Goal: Transaction & Acquisition: Purchase product/service

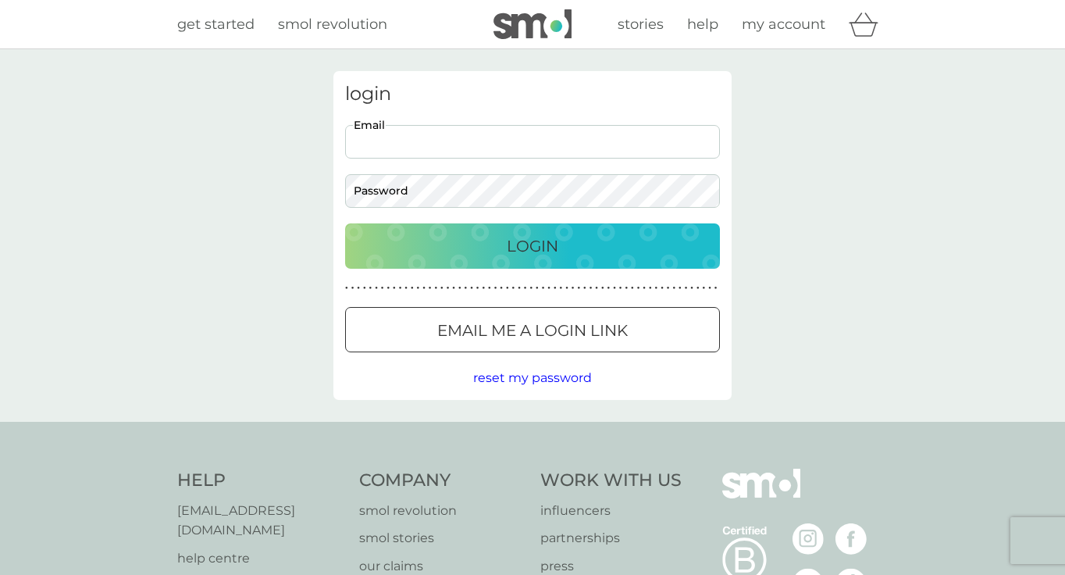
type input "[EMAIL_ADDRESS][DOMAIN_NAME]"
click at [533, 245] on button "Login" at bounding box center [532, 245] width 375 height 45
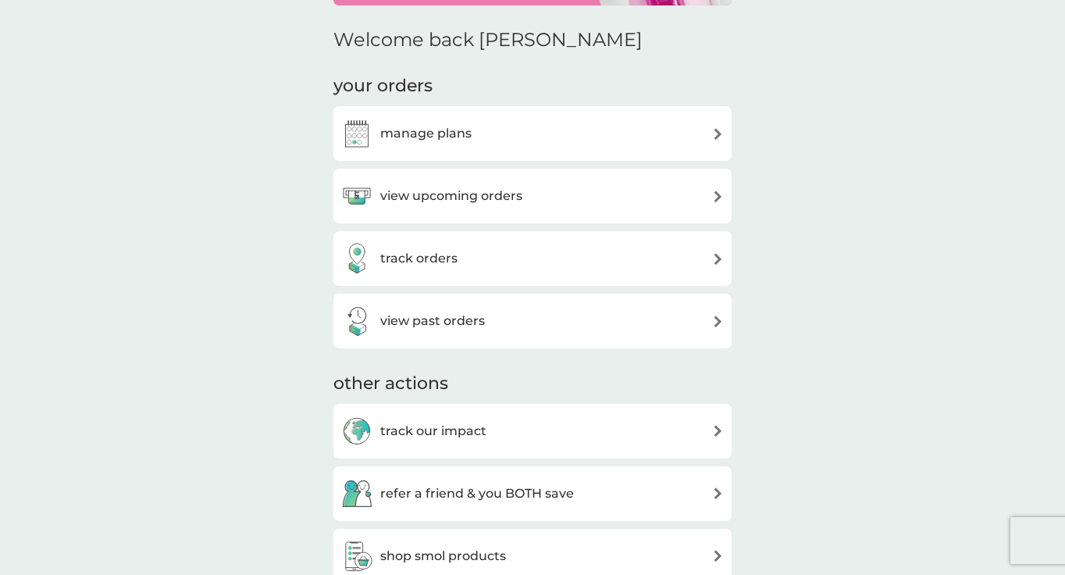
scroll to position [164, 0]
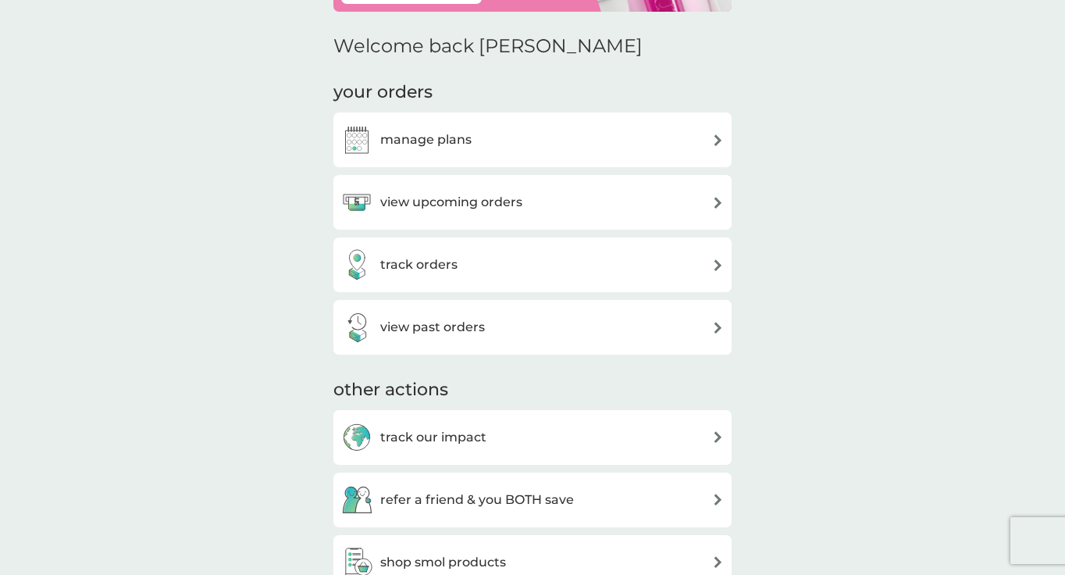
click at [698, 209] on div "view upcoming orders" at bounding box center [532, 202] width 383 height 31
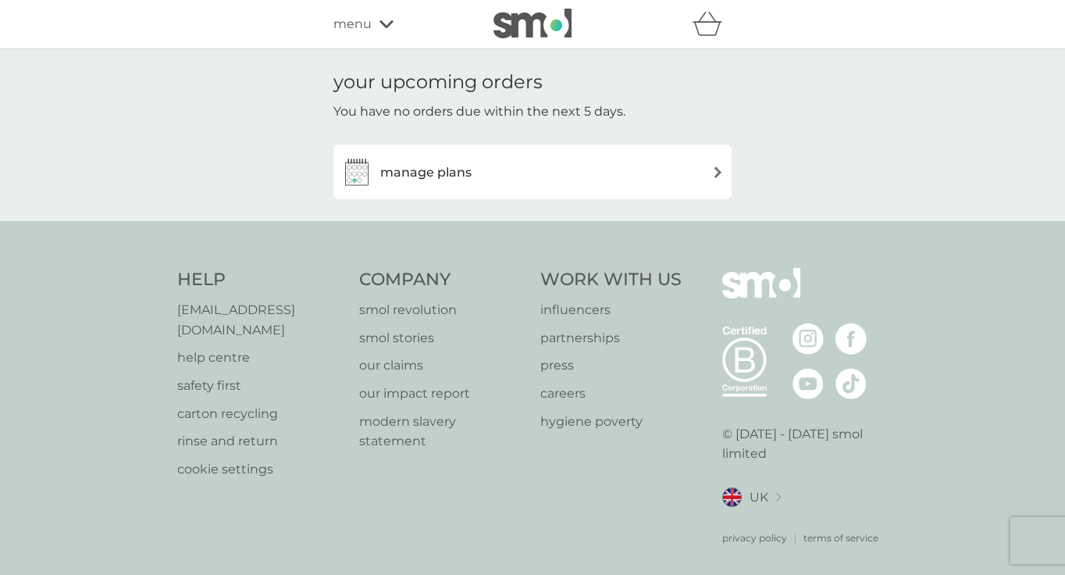
click at [646, 175] on div "manage plans" at bounding box center [532, 171] width 383 height 31
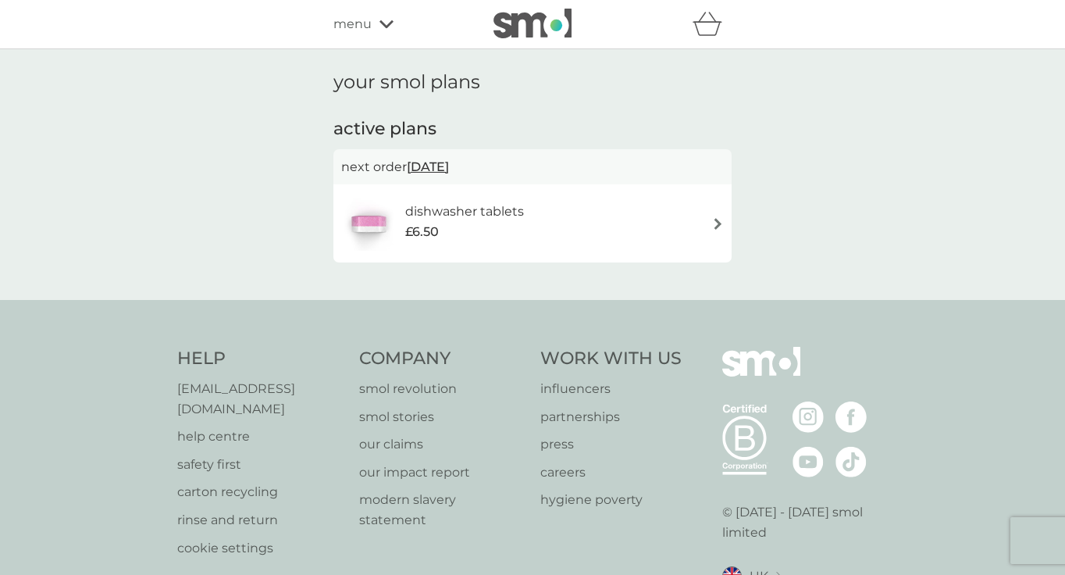
click at [687, 206] on div "dishwasher tablets £6.50" at bounding box center [532, 223] width 383 height 55
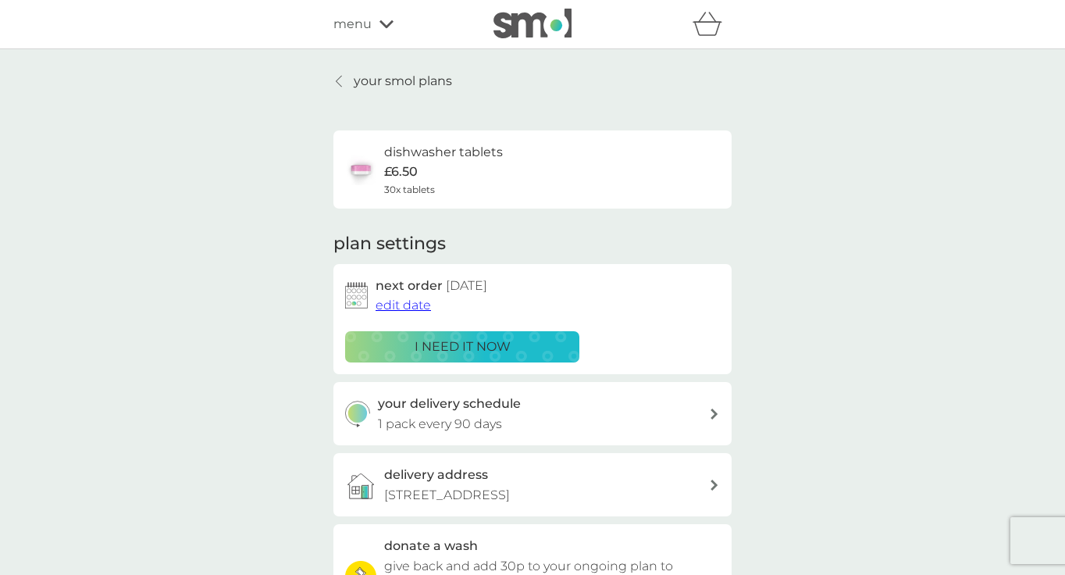
click at [486, 338] on p "i need it now" at bounding box center [463, 347] width 96 height 20
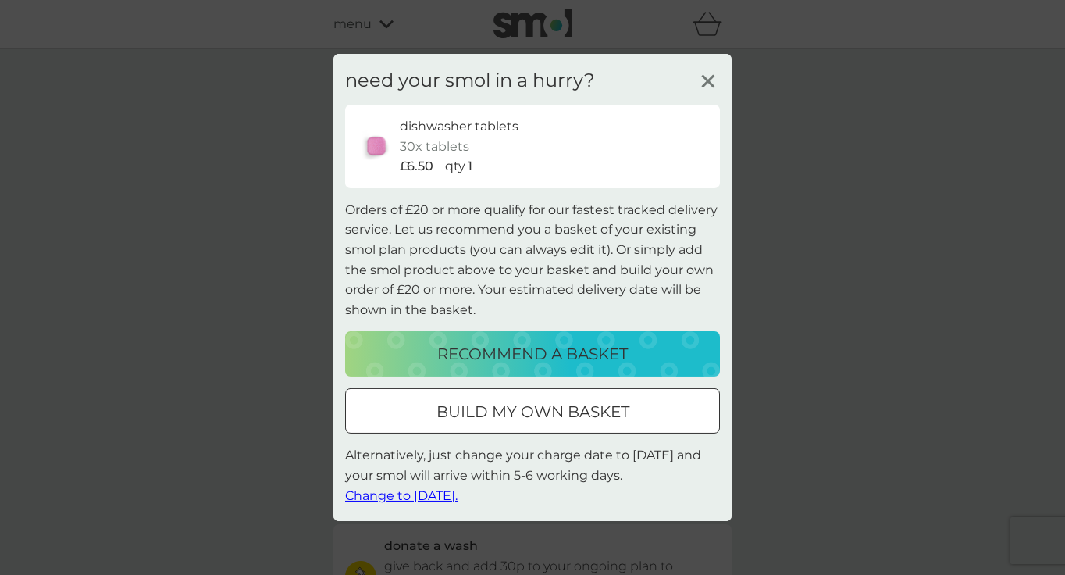
click at [455, 494] on span "Change to tomorrow." at bounding box center [401, 494] width 112 height 15
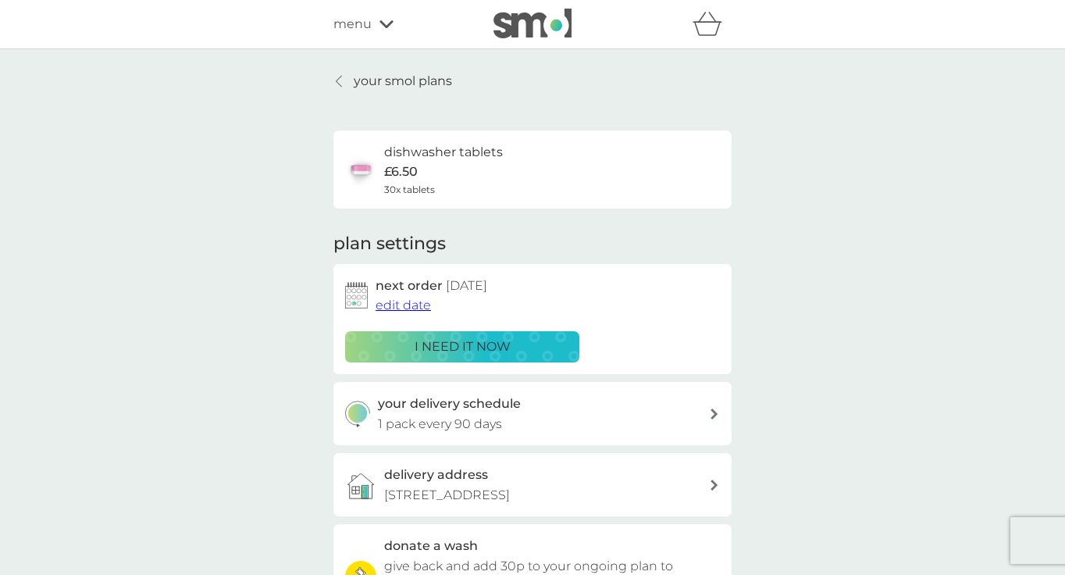
click at [702, 412] on div "your delivery schedule 1 pack every 90 days" at bounding box center [544, 414] width 332 height 40
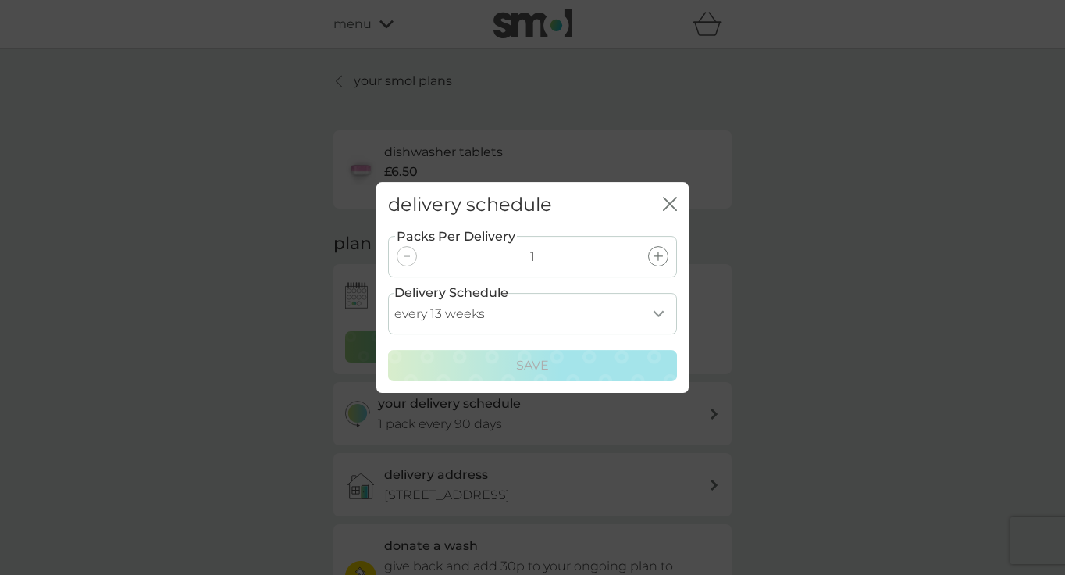
select select "70"
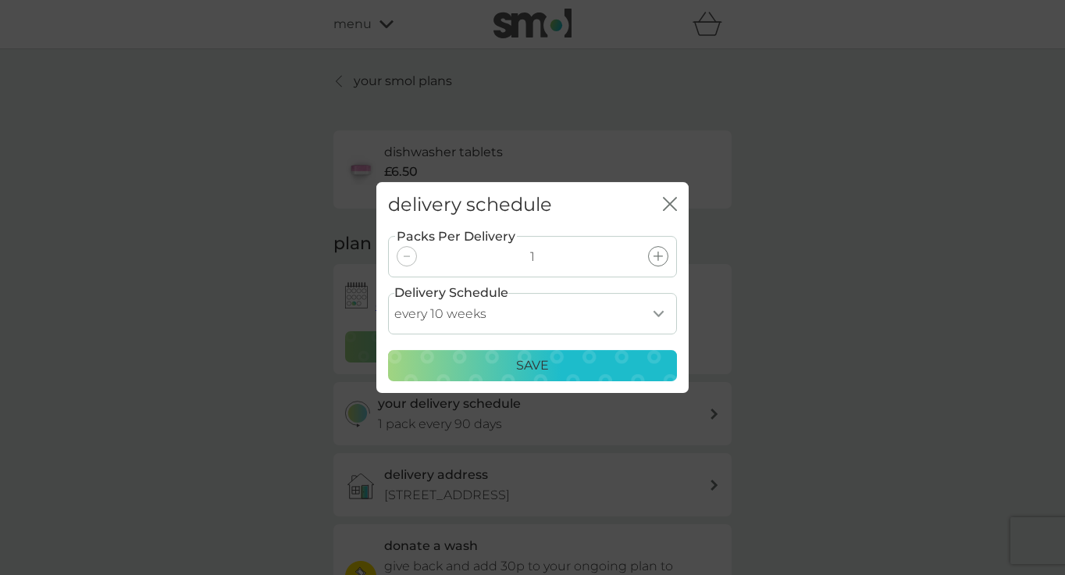
click at [518, 368] on p "Save" at bounding box center [532, 365] width 33 height 20
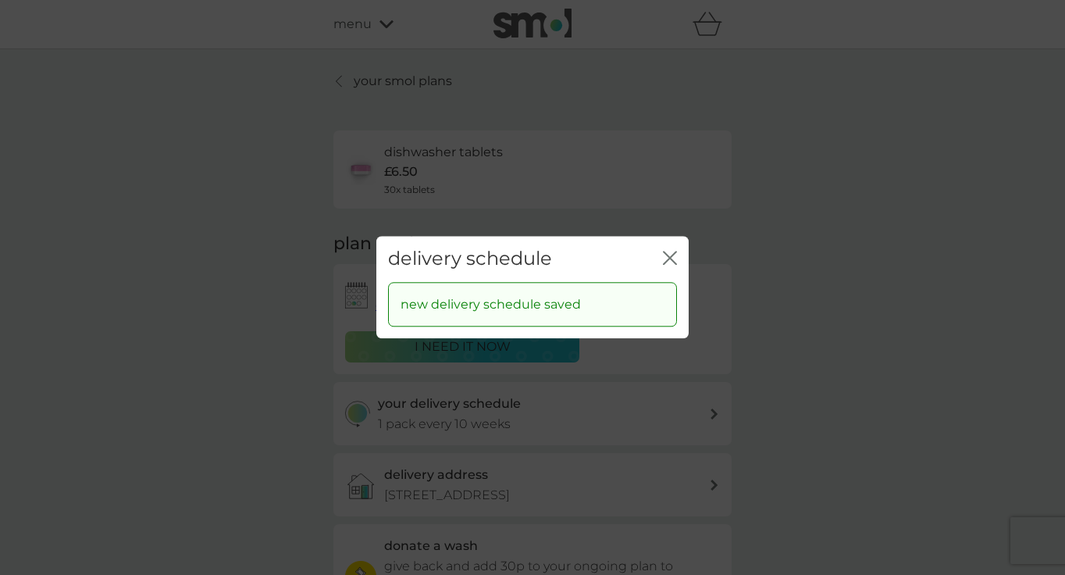
click at [668, 257] on icon "close" at bounding box center [667, 257] width 6 height 12
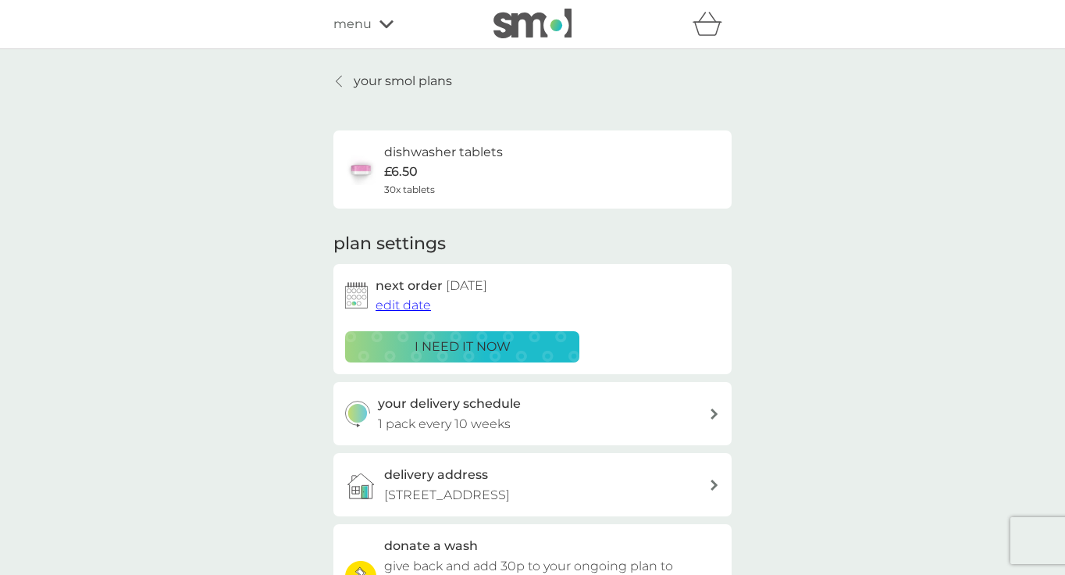
click at [332, 70] on div "your smol plans dishwasher tablets £6.50 30x tablets plan settings next order 9…" at bounding box center [532, 421] width 1065 height 745
click at [345, 94] on div "your smol plans dishwasher tablets £6.50 30x tablets plan settings next order 9…" at bounding box center [532, 421] width 398 height 701
click at [343, 86] on div at bounding box center [339, 81] width 11 height 12
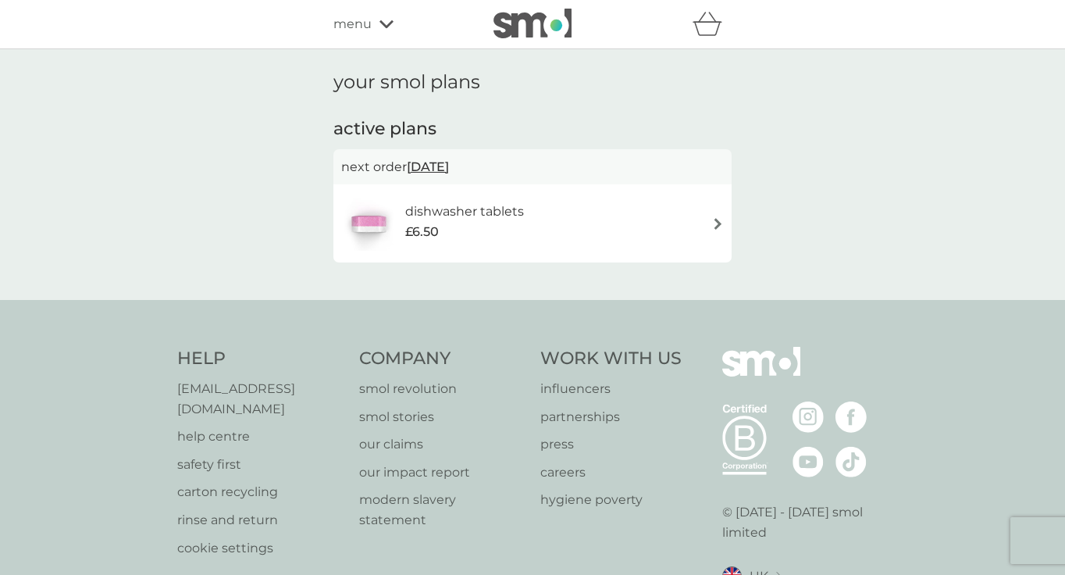
click at [390, 26] on icon at bounding box center [387, 24] width 14 height 9
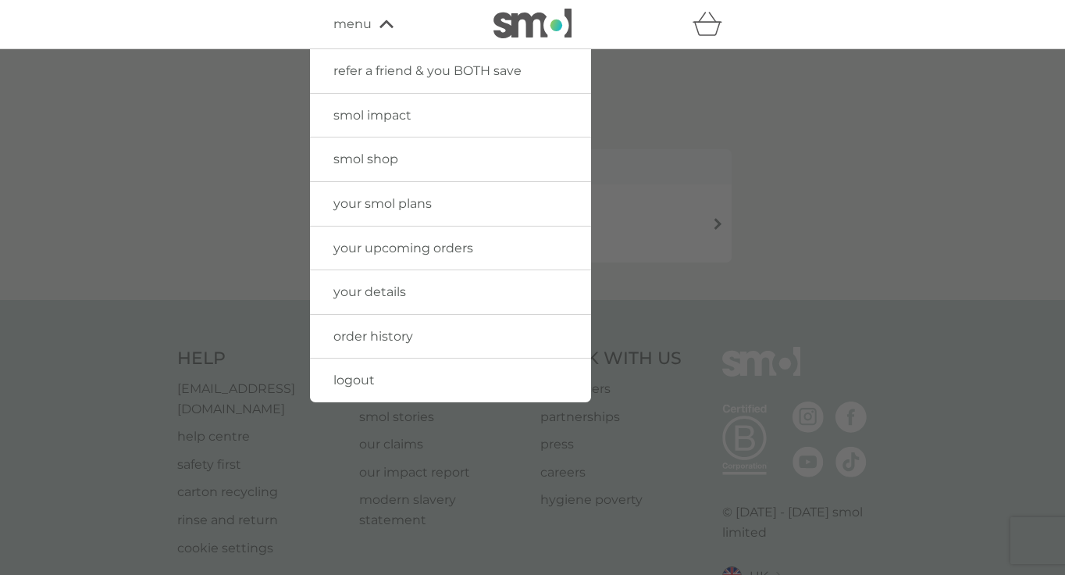
click at [412, 157] on link "smol shop" at bounding box center [450, 159] width 281 height 44
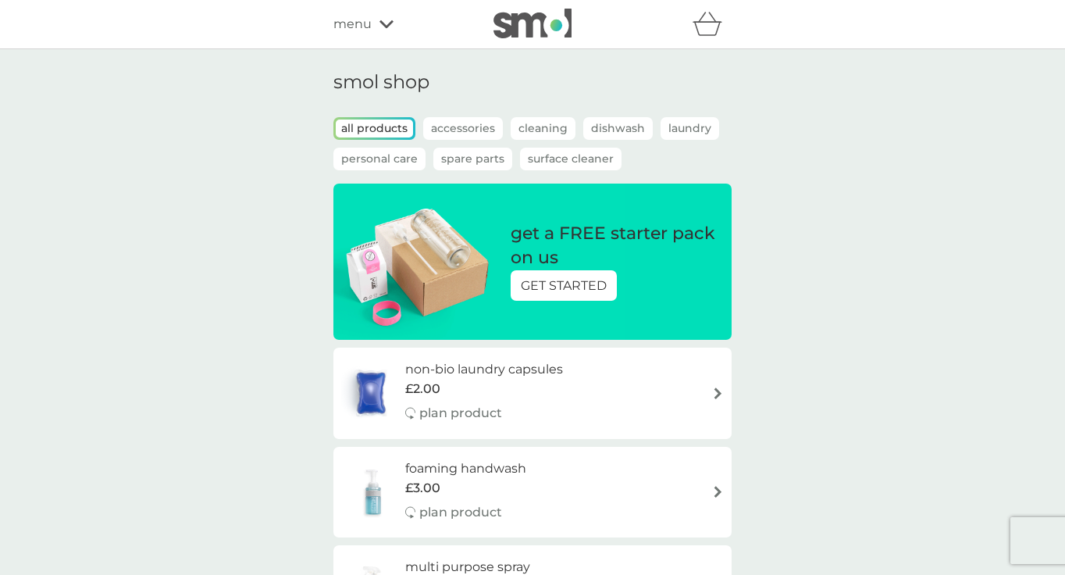
click at [426, 269] on div "get a FREE starter pack on us GET STARTED" at bounding box center [532, 262] width 398 height 156
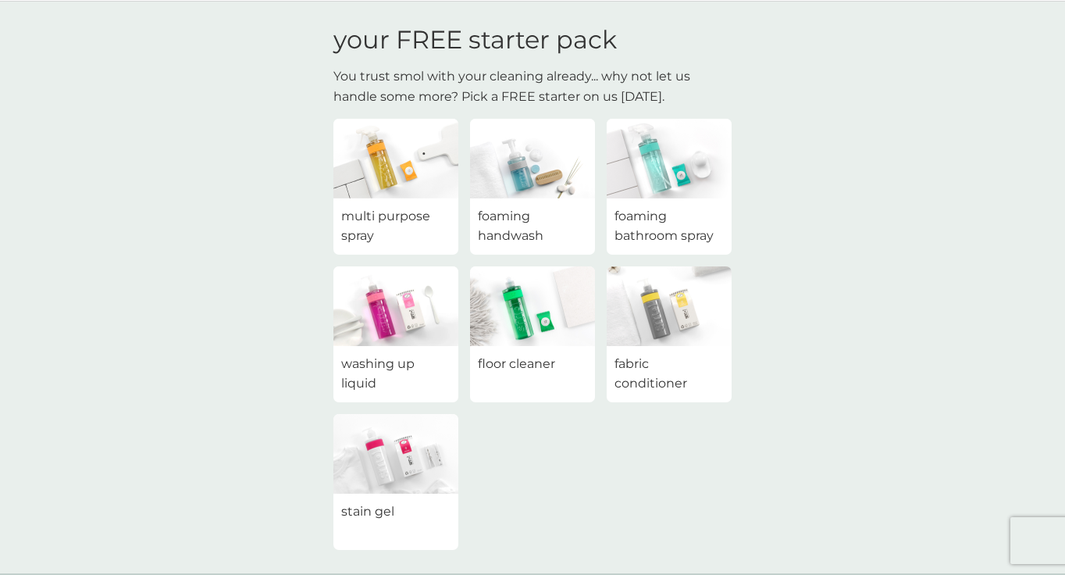
scroll to position [53, 0]
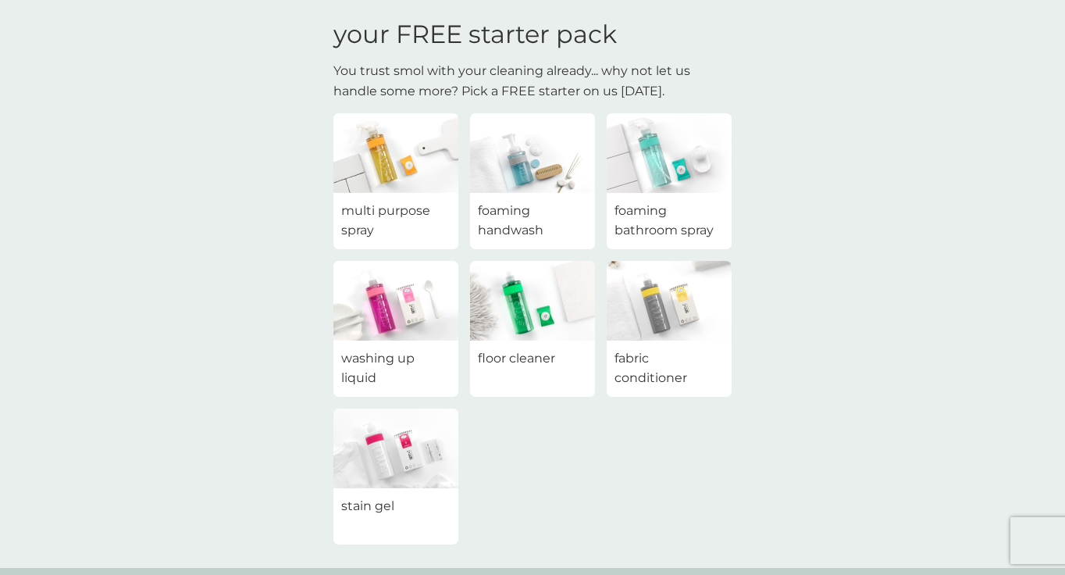
click at [672, 220] on span "foaming bathroom spray" at bounding box center [669, 221] width 109 height 40
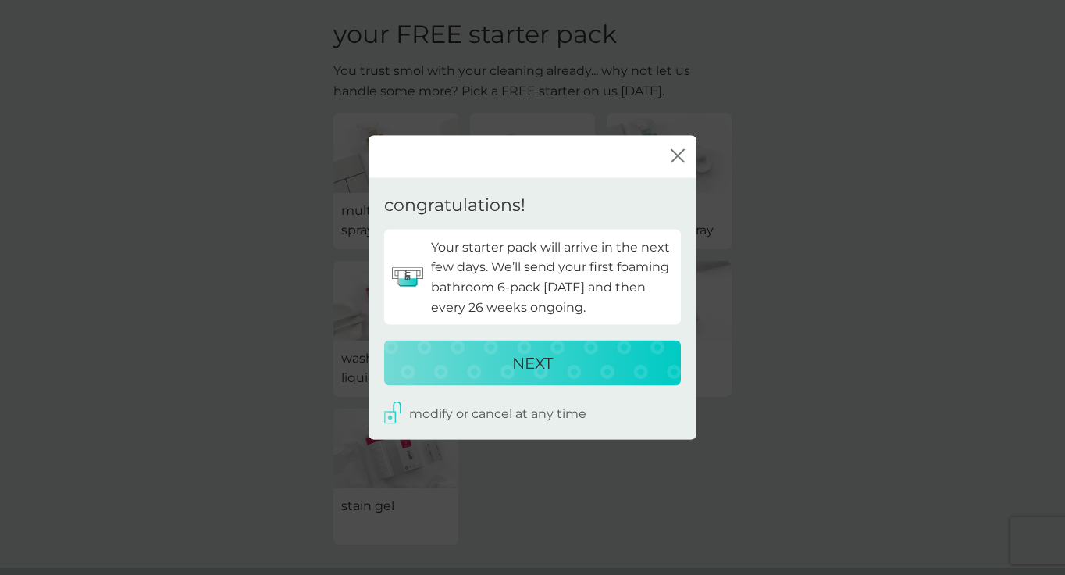
click at [617, 367] on div "NEXT" at bounding box center [533, 363] width 266 height 25
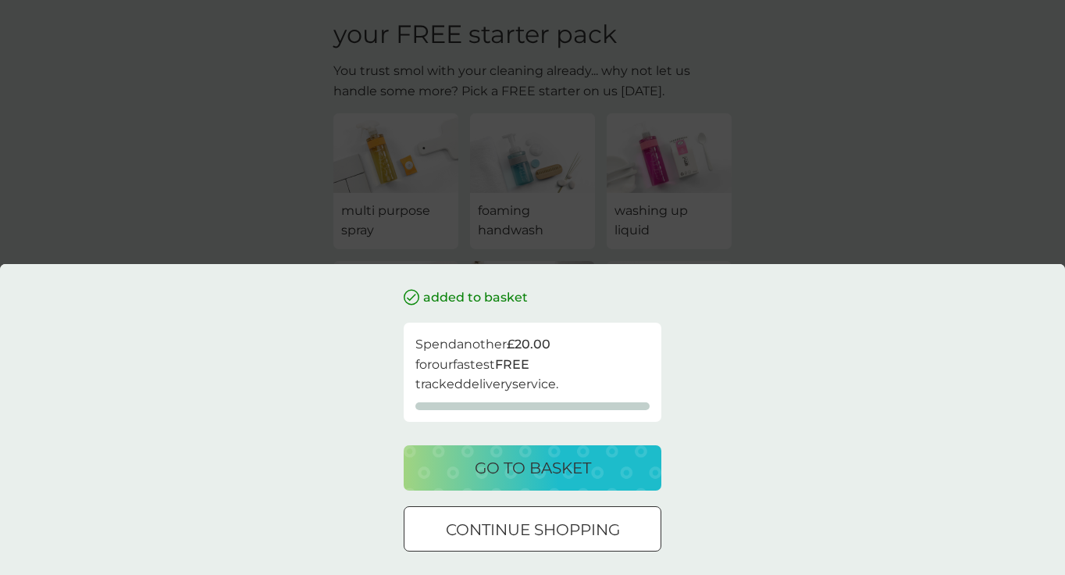
click at [619, 463] on div "go to basket" at bounding box center [532, 467] width 226 height 25
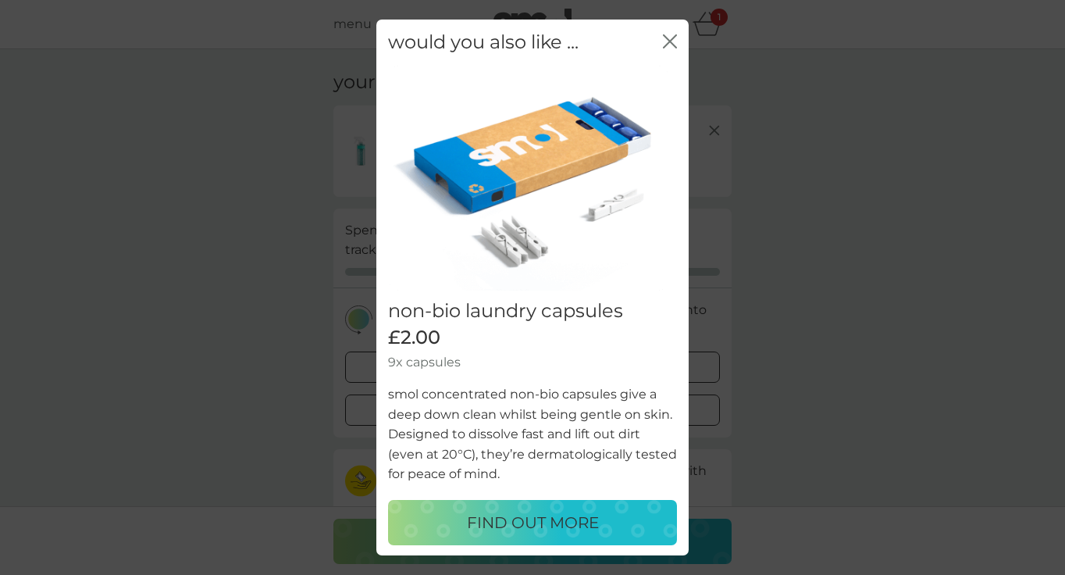
click at [667, 38] on icon "close" at bounding box center [670, 41] width 14 height 14
